Goal: Task Accomplishment & Management: Complete application form

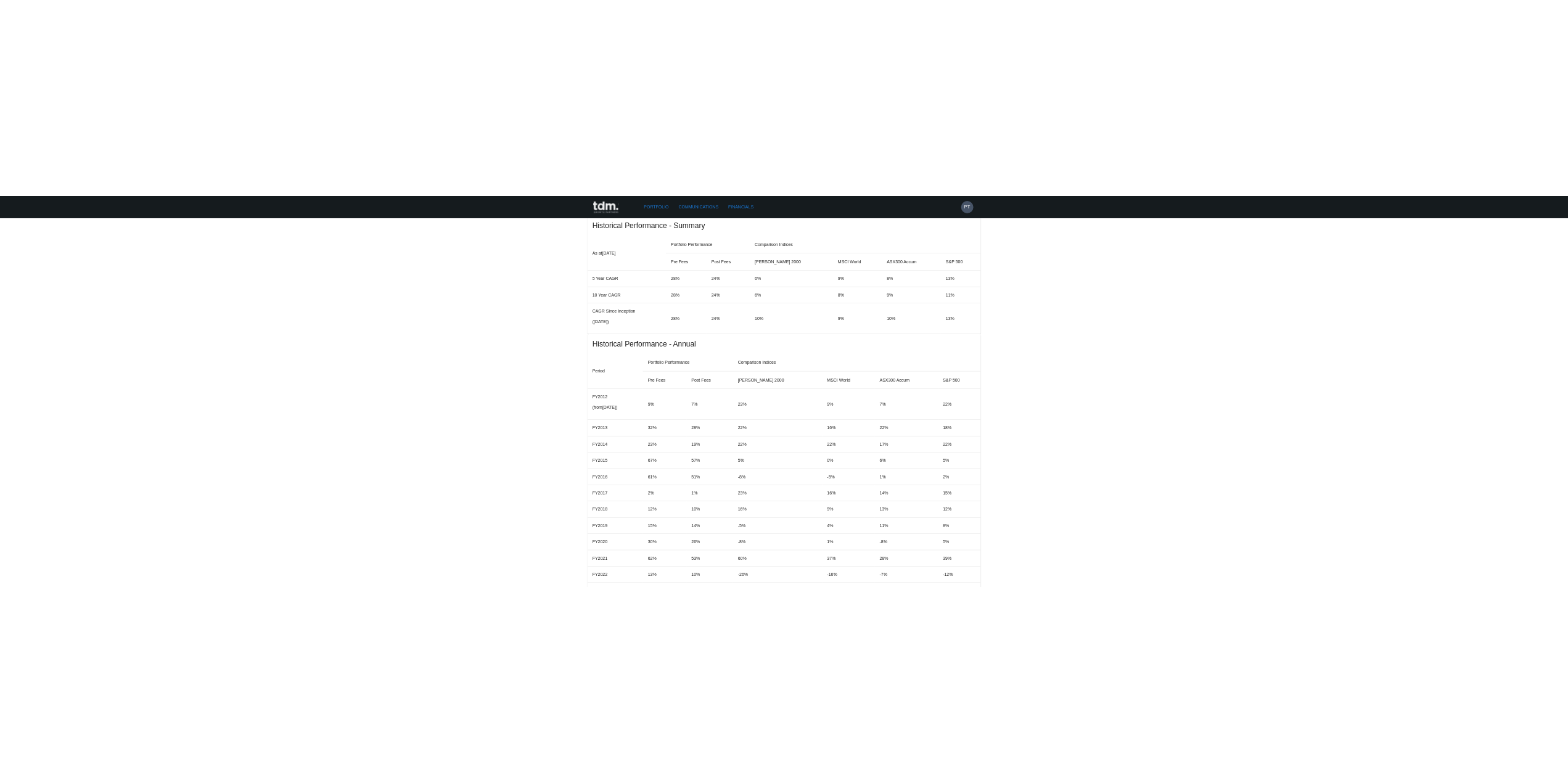
scroll to position [863, 0]
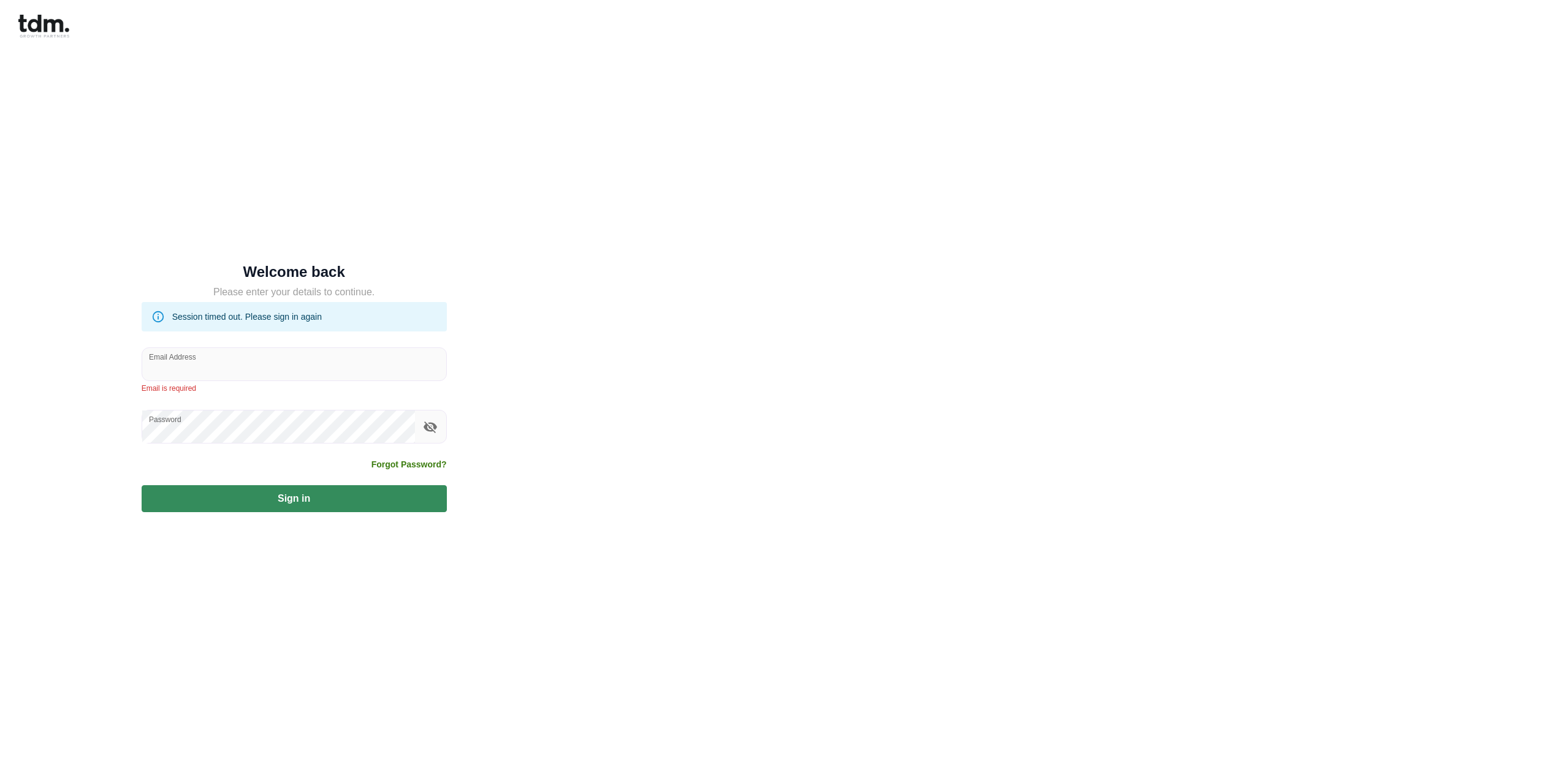
type input "**********"
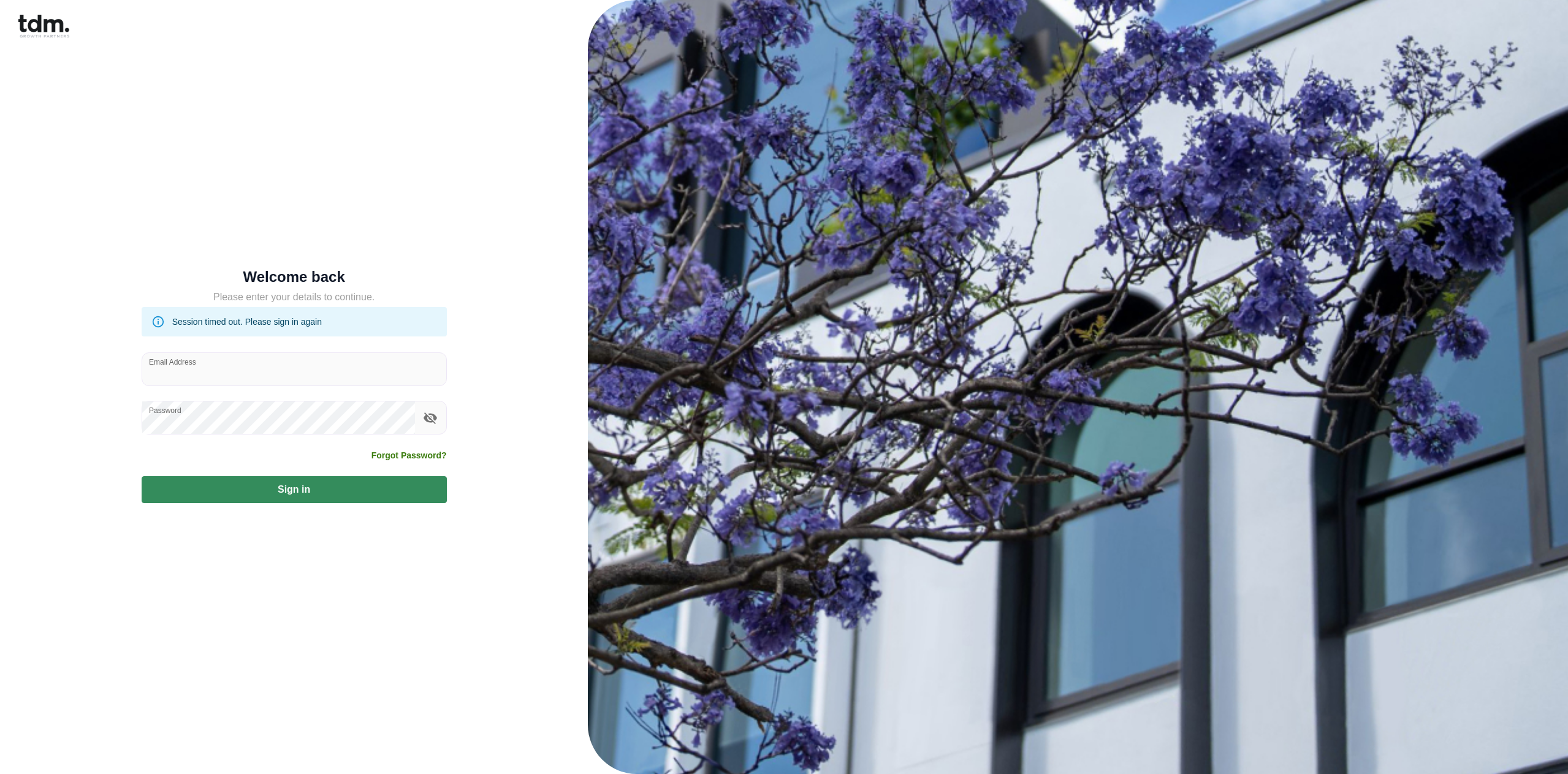
type input "**********"
